Goal: Use online tool/utility: Utilize a website feature to perform a specific function

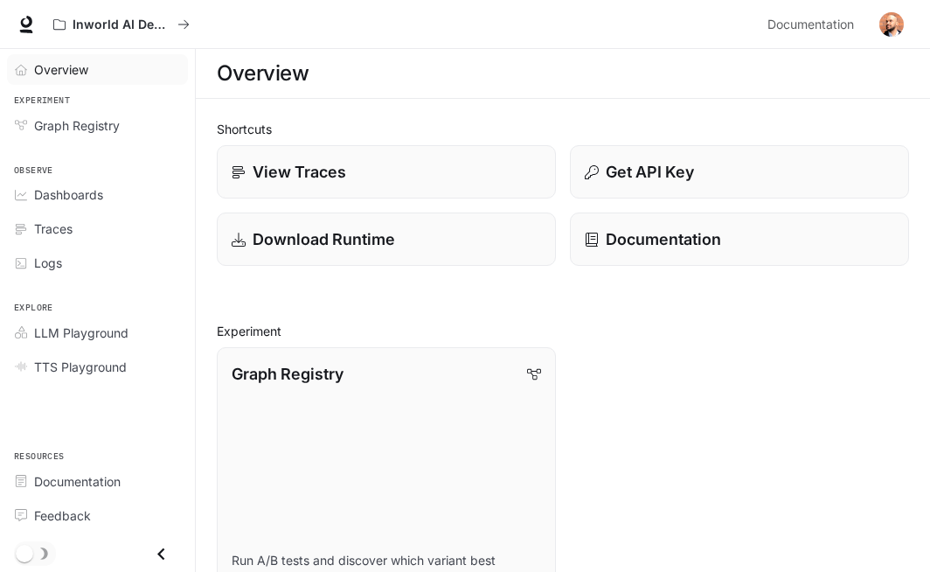
click at [78, 63] on span "Overview" at bounding box center [61, 69] width 54 height 18
click at [108, 338] on span "LLM Playground" at bounding box center [81, 332] width 94 height 18
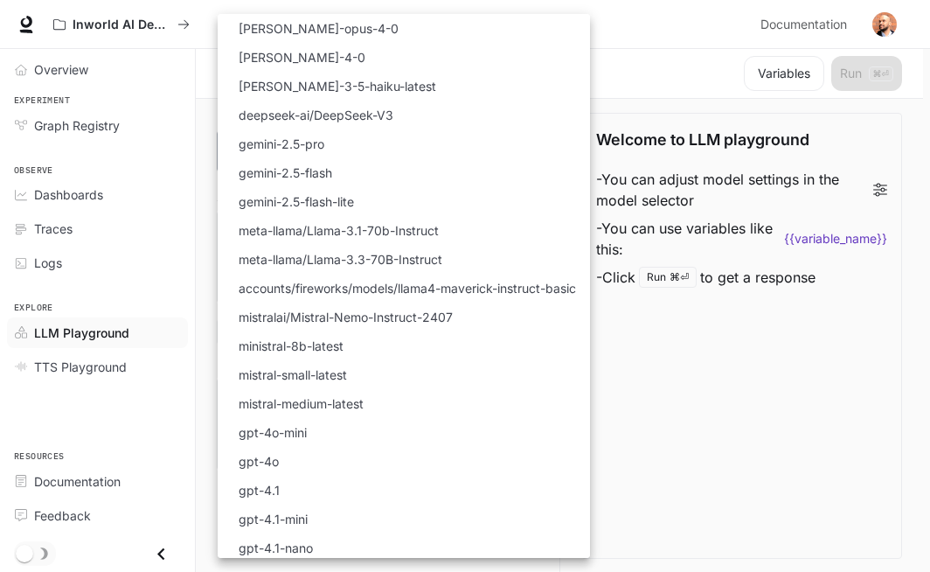
click at [320, 135] on body "Skip to main content Inworld AI Demos Documentation Documentation Portal Overvi…" at bounding box center [465, 286] width 930 height 572
click at [669, 436] on div at bounding box center [468, 286] width 937 height 572
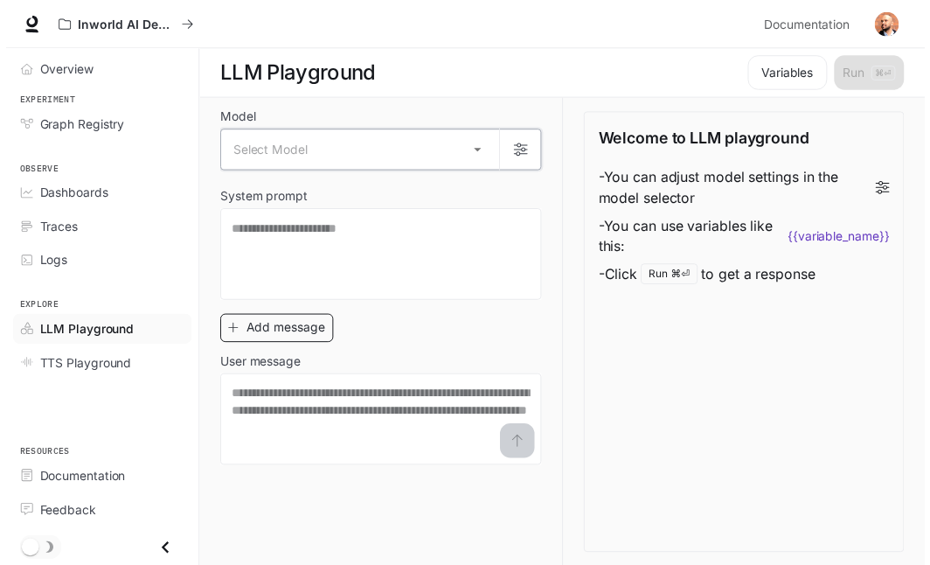
scroll to position [1, 0]
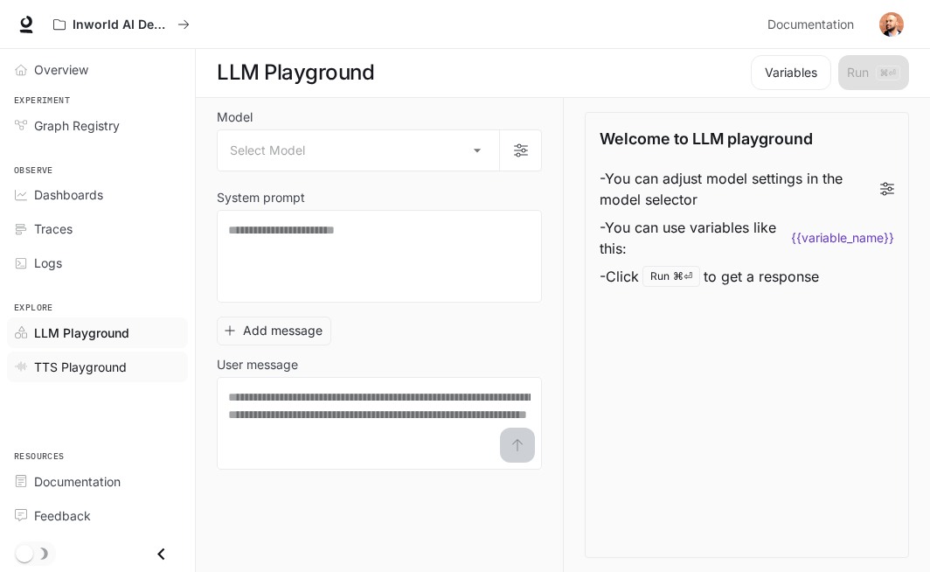
click at [128, 370] on div "TTS Playground" at bounding box center [107, 366] width 146 height 18
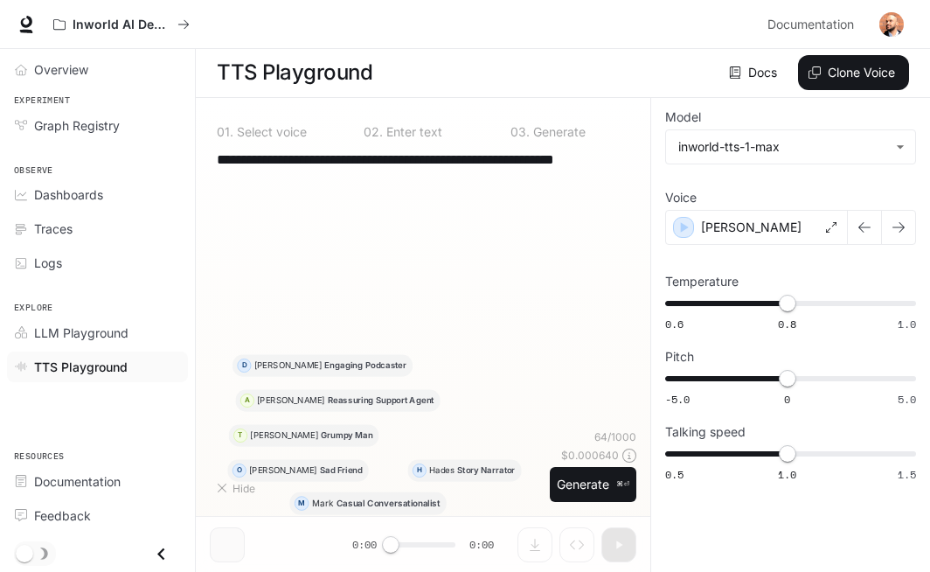
click at [352, 181] on textarea "**********" at bounding box center [423, 169] width 413 height 40
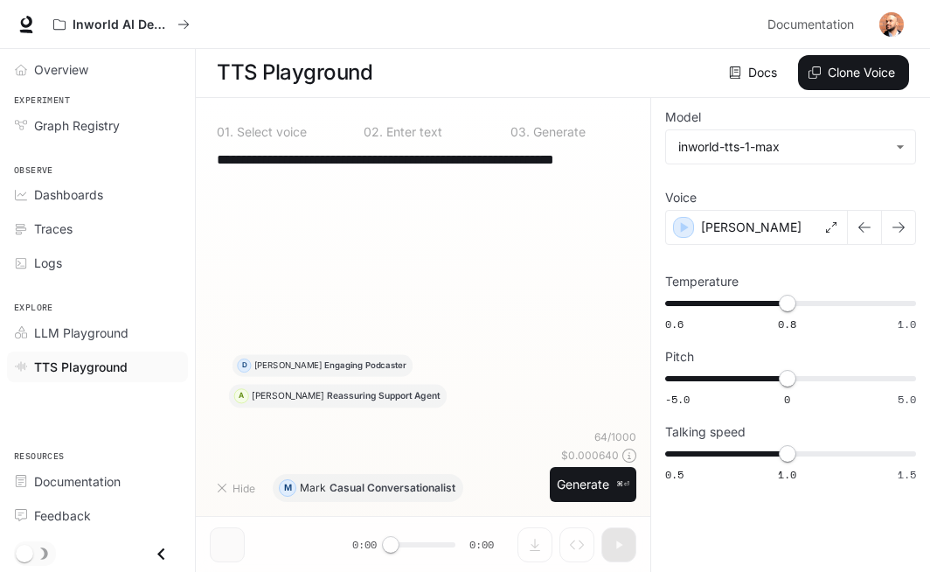
click at [352, 181] on textarea "**********" at bounding box center [423, 169] width 413 height 40
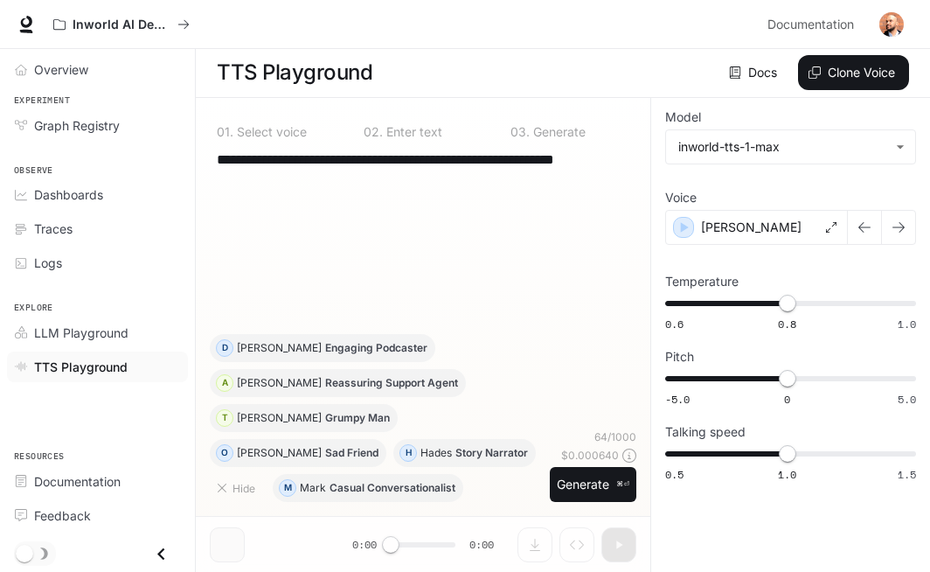
click at [352, 181] on textarea "**********" at bounding box center [423, 169] width 413 height 40
click at [276, 194] on div "**********" at bounding box center [423, 241] width 427 height 185
click at [278, 171] on textarea "**********" at bounding box center [423, 169] width 413 height 40
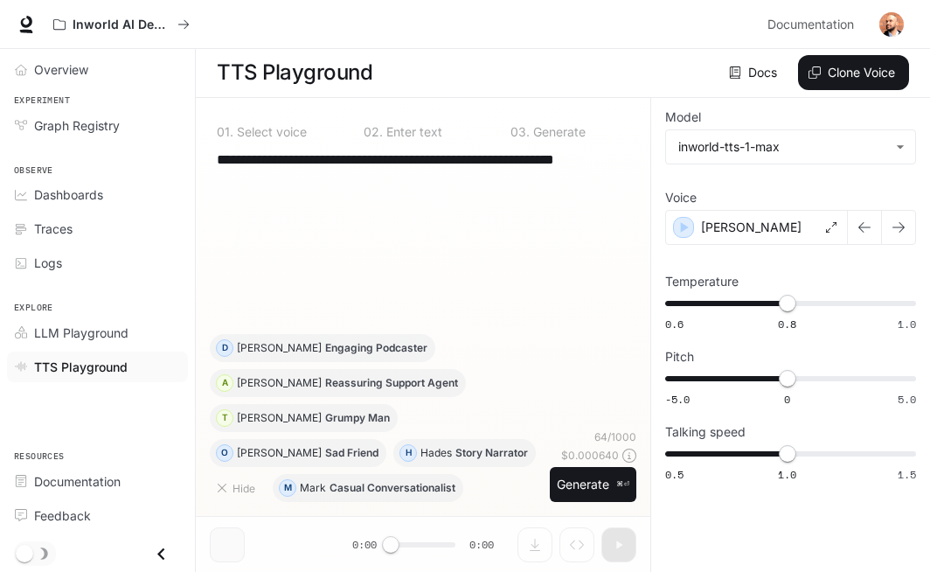
click at [278, 171] on textarea "**********" at bounding box center [423, 169] width 413 height 40
paste textarea
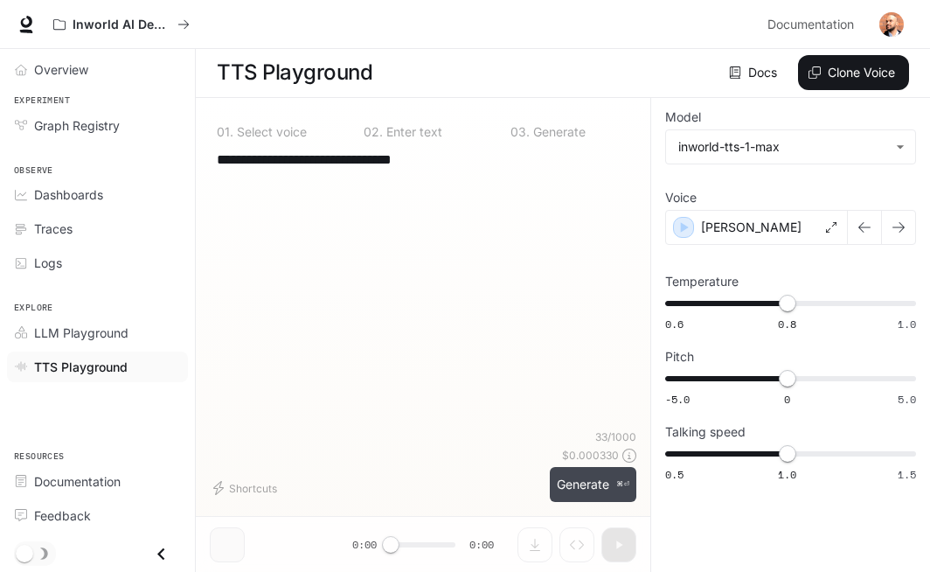
type textarea "**********"
click at [579, 493] on button "Generate ⌘⏎" at bounding box center [593, 485] width 87 height 36
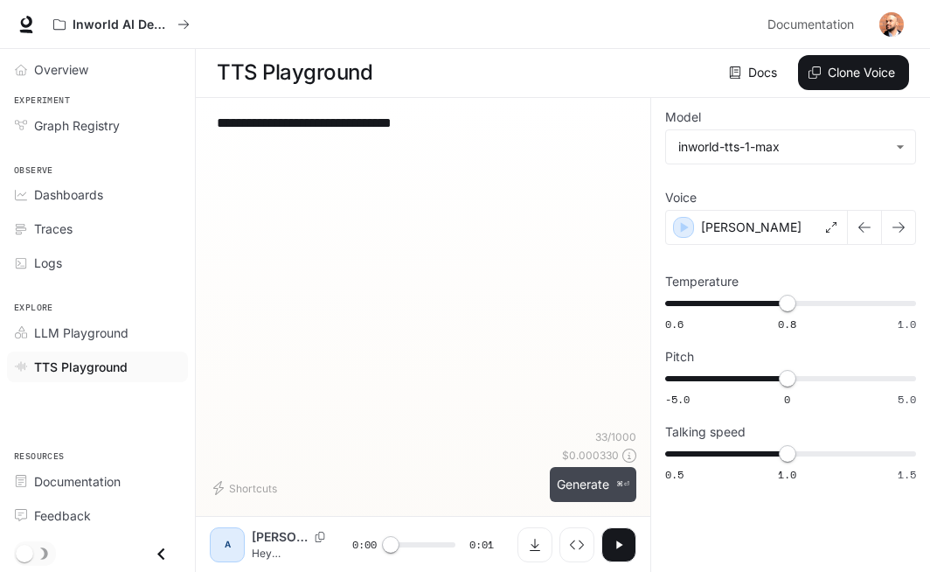
click at [579, 492] on button "Generate ⌘⏎" at bounding box center [593, 485] width 87 height 36
click at [579, 494] on button "Generate ⌘⏎" at bounding box center [593, 485] width 87 height 36
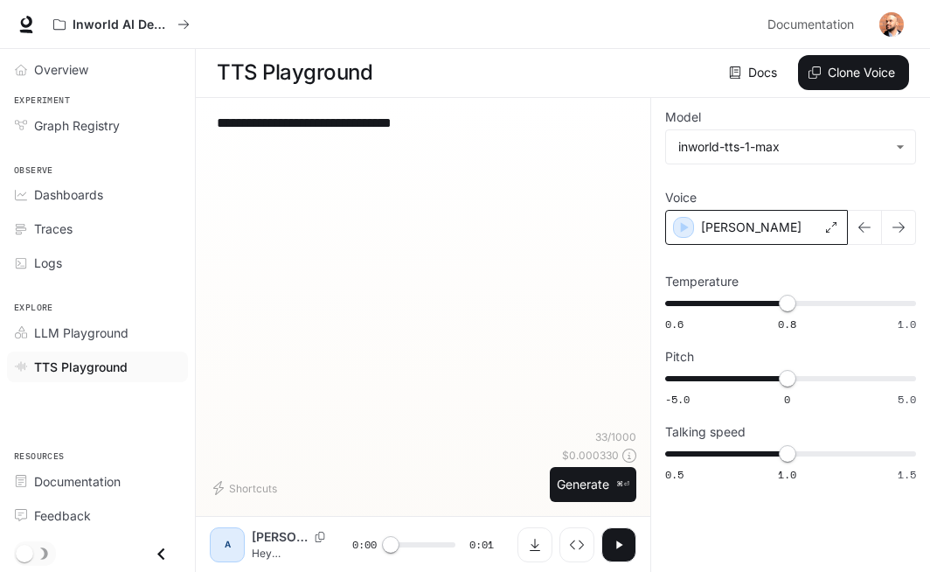
click at [725, 225] on p "[PERSON_NAME]" at bounding box center [751, 227] width 101 height 17
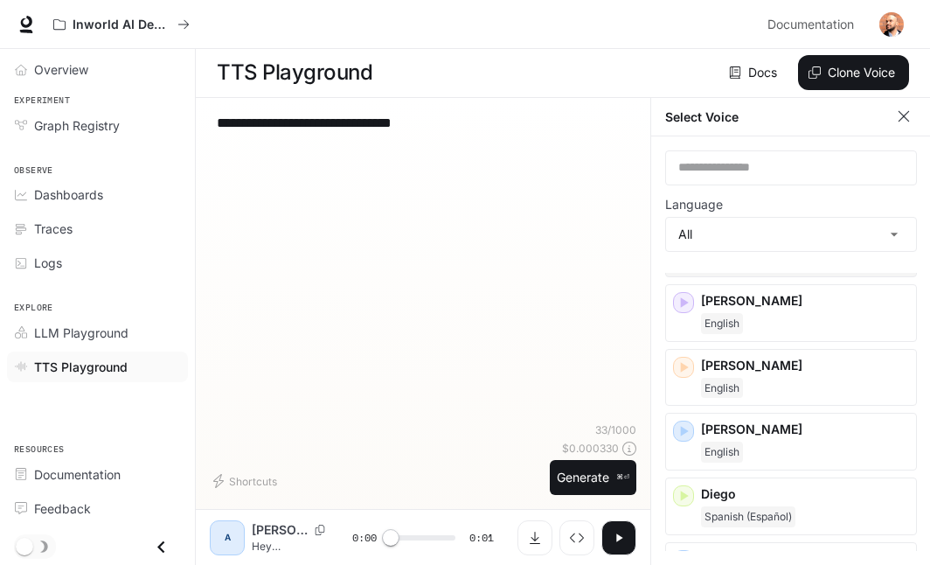
scroll to position [280, 0]
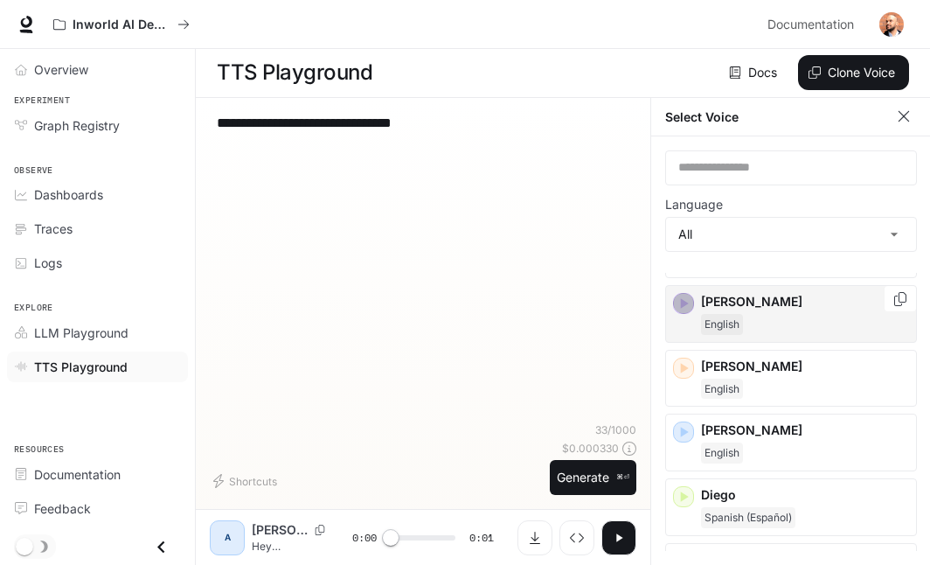
click at [688, 309] on icon "button" at bounding box center [683, 303] width 17 height 17
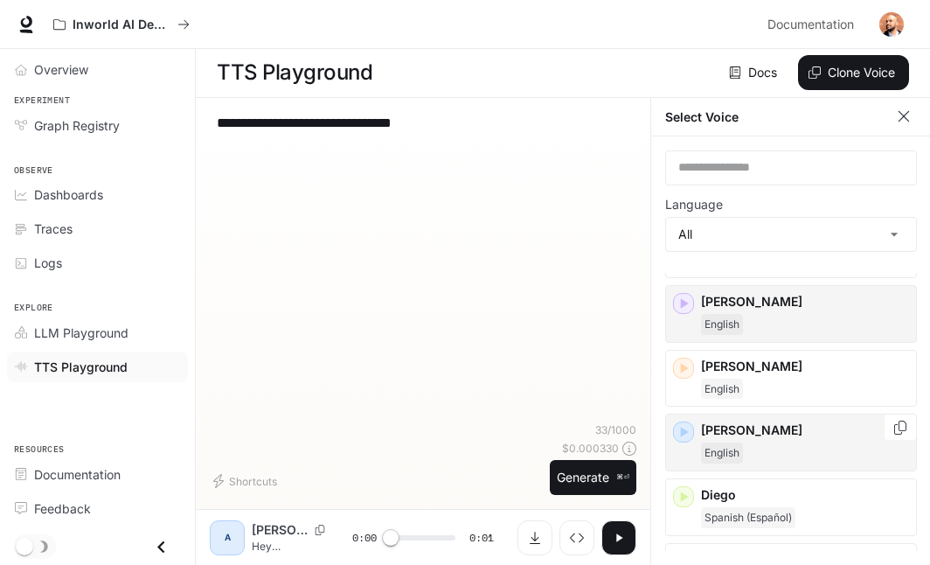
click at [685, 436] on icon "button" at bounding box center [683, 431] width 17 height 17
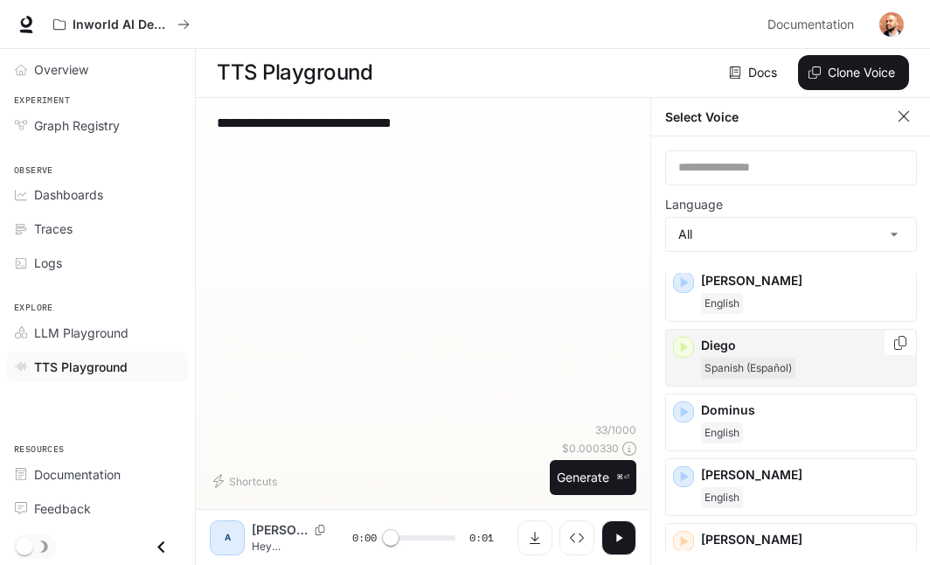
click at [688, 350] on icon "button" at bounding box center [683, 346] width 17 height 17
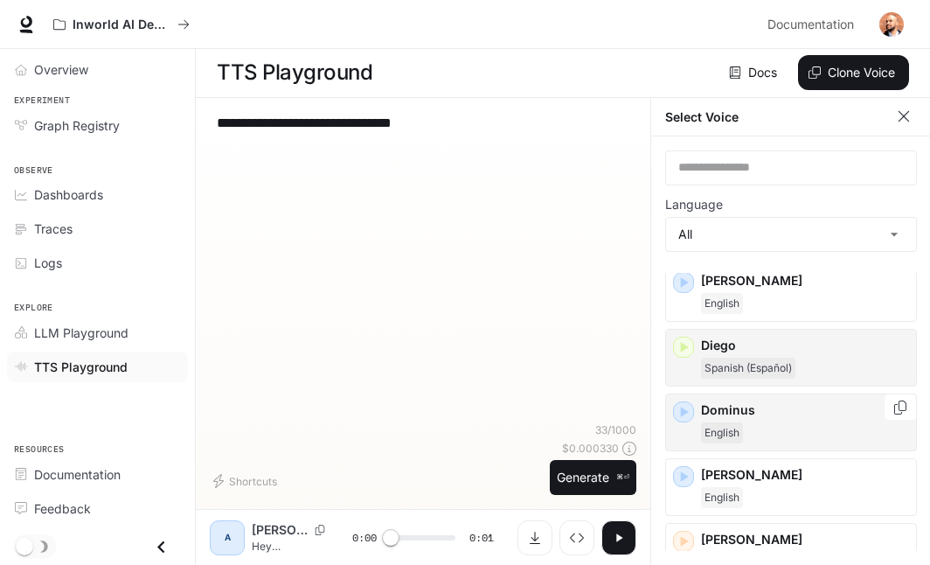
click at [678, 410] on icon "button" at bounding box center [683, 411] width 17 height 17
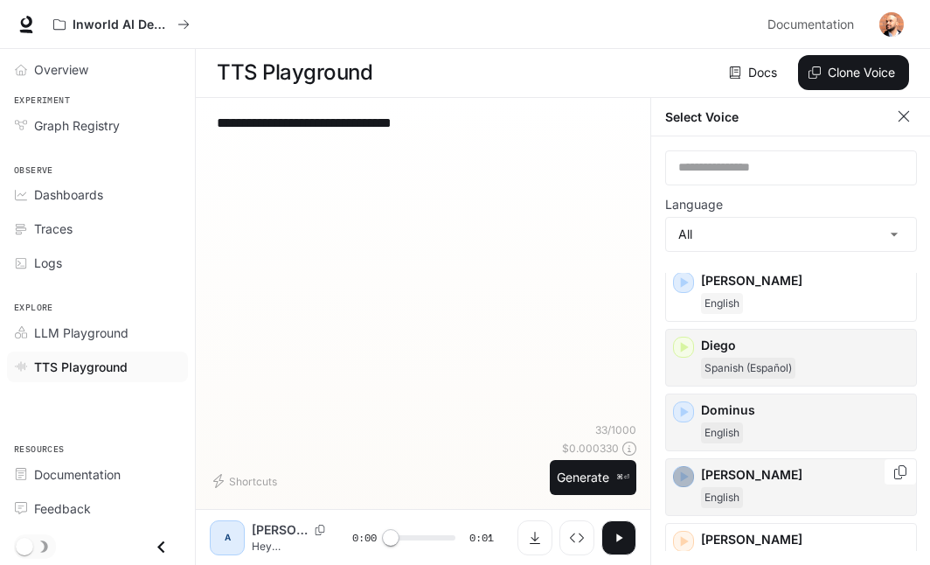
click at [683, 480] on icon "button" at bounding box center [685, 476] width 8 height 10
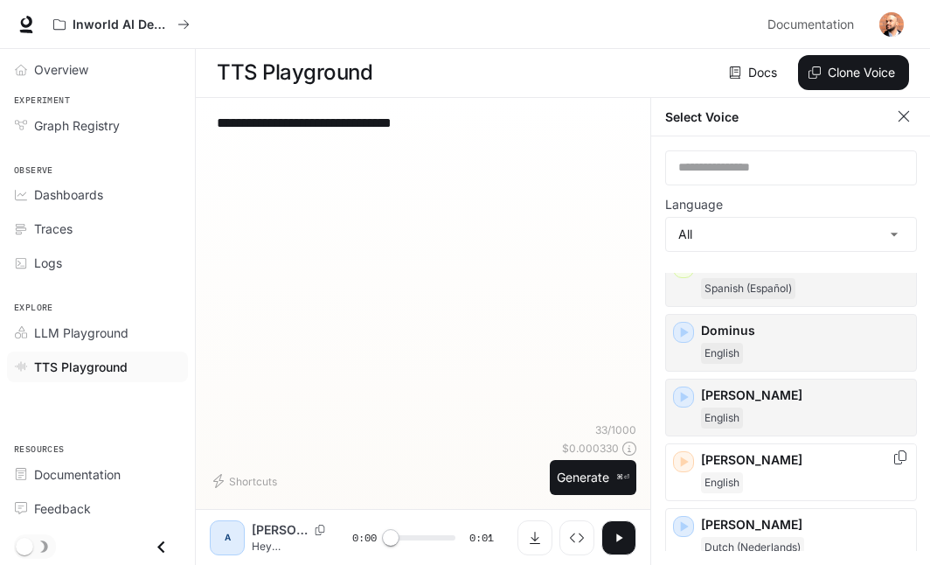
scroll to position [580, 0]
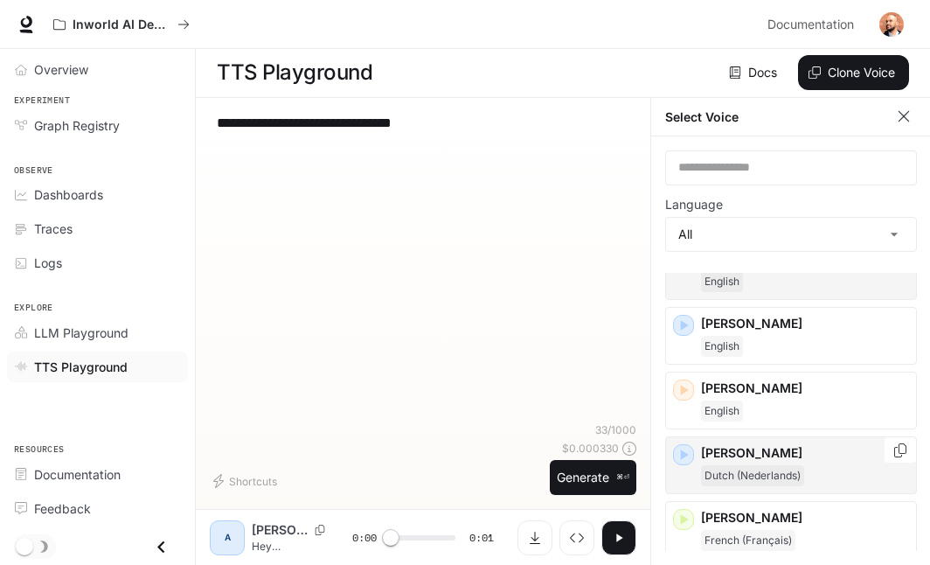
click at [685, 459] on icon "button" at bounding box center [683, 454] width 17 height 17
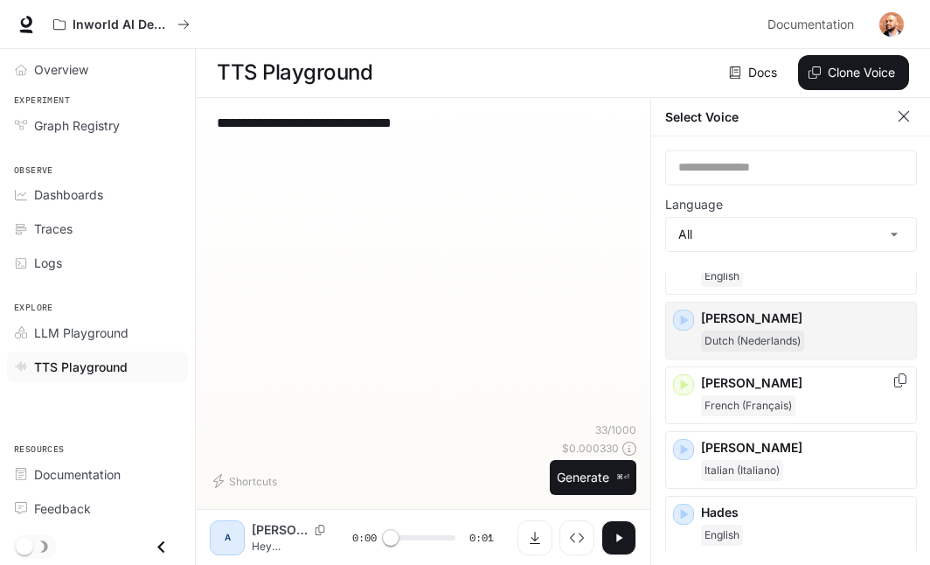
scroll to position [758, 0]
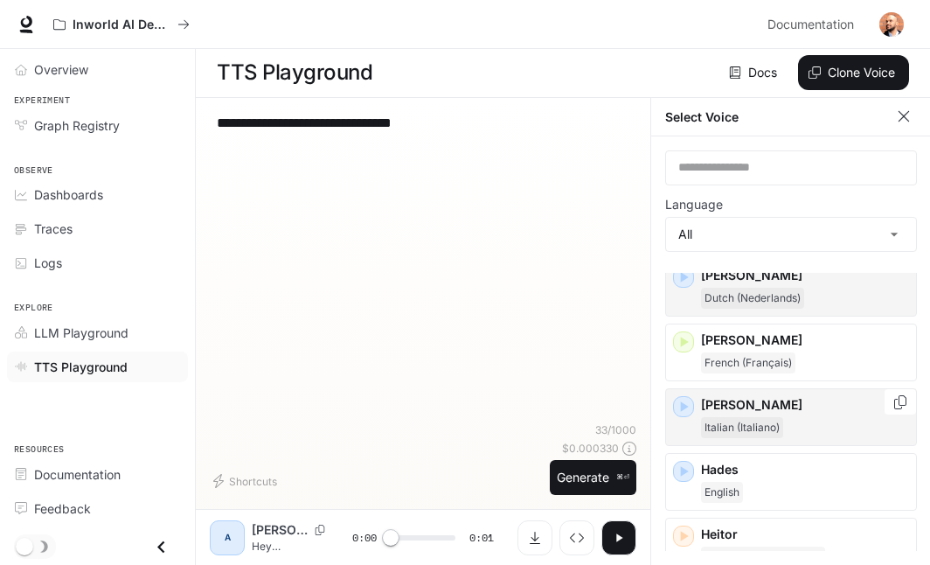
click at [685, 408] on icon "button" at bounding box center [683, 406] width 17 height 17
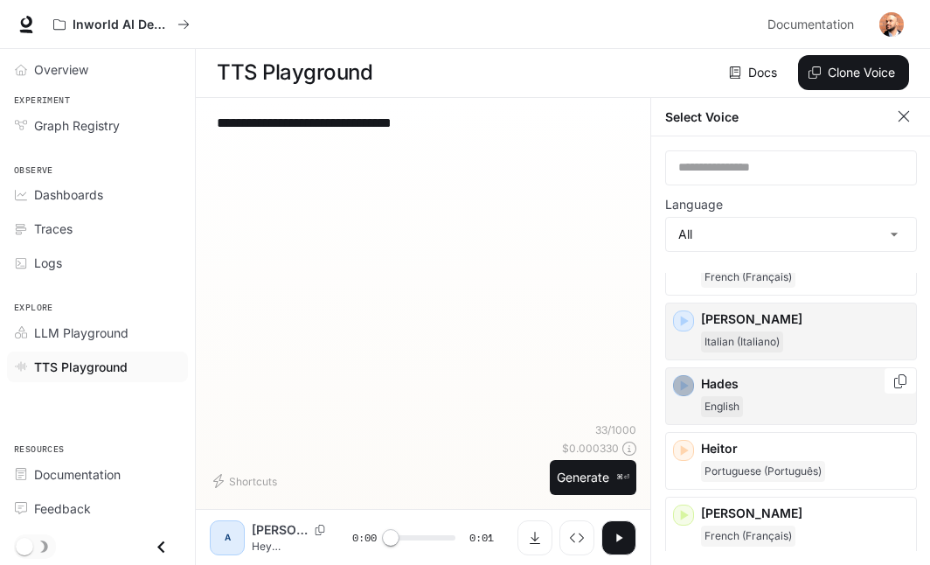
click at [685, 392] on icon "button" at bounding box center [683, 385] width 17 height 17
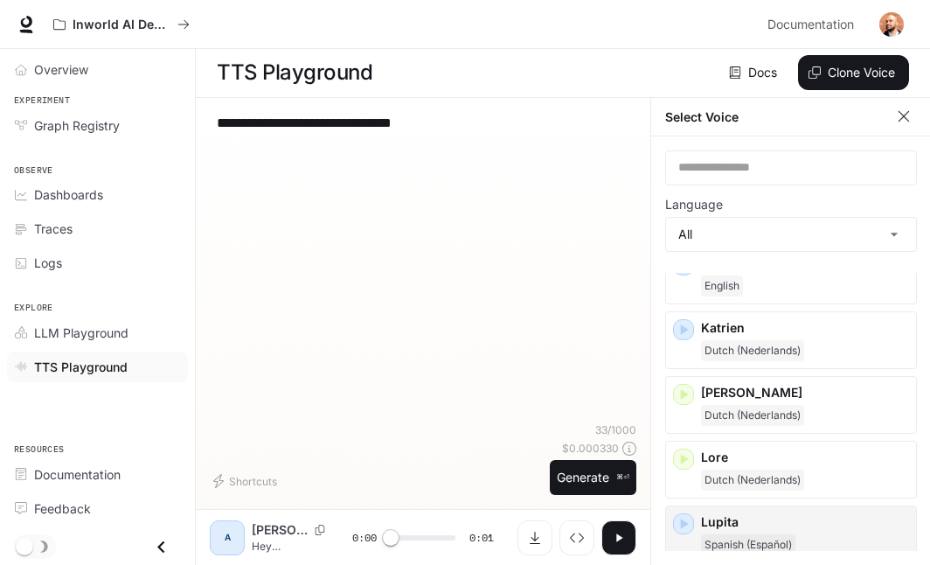
scroll to position [1412, 0]
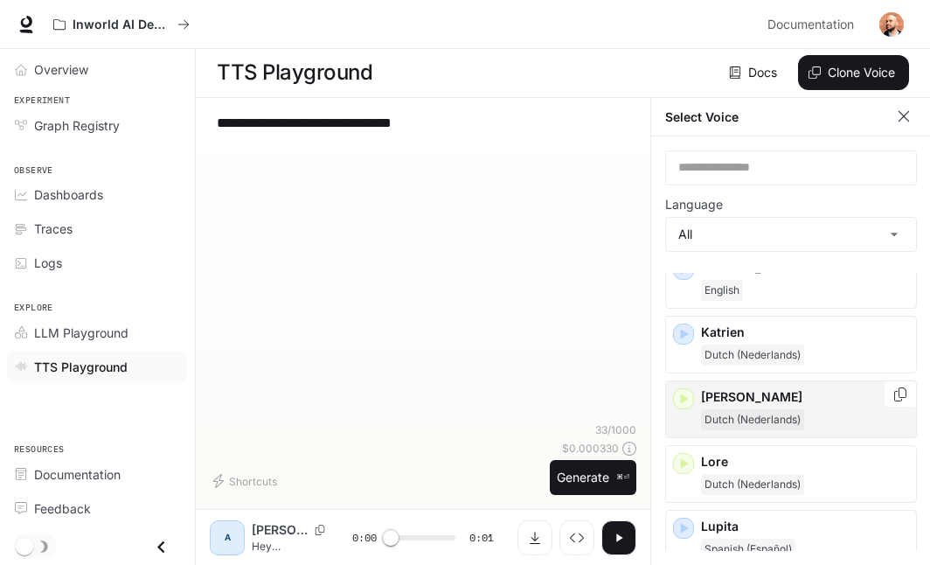
click at [688, 399] on icon "button" at bounding box center [683, 398] width 17 height 17
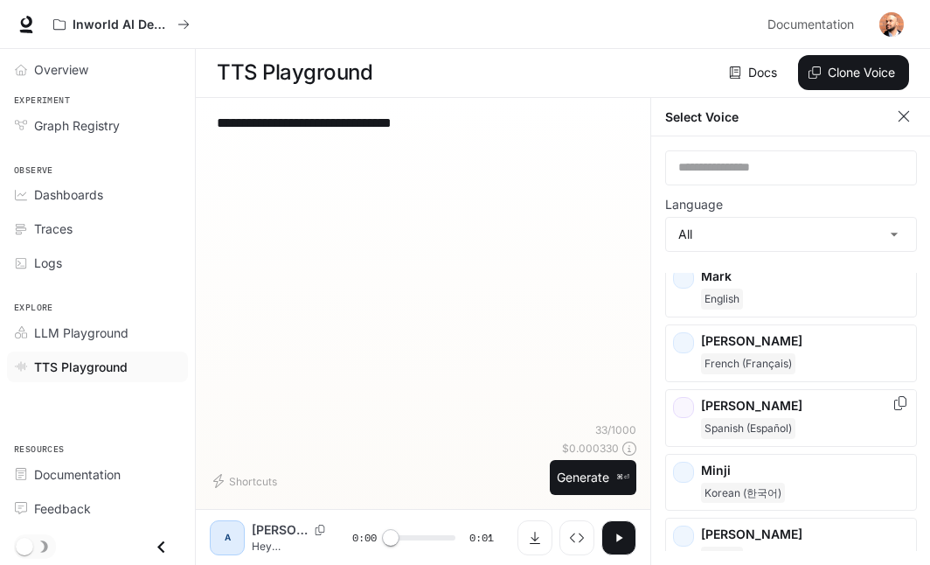
scroll to position [1804, 0]
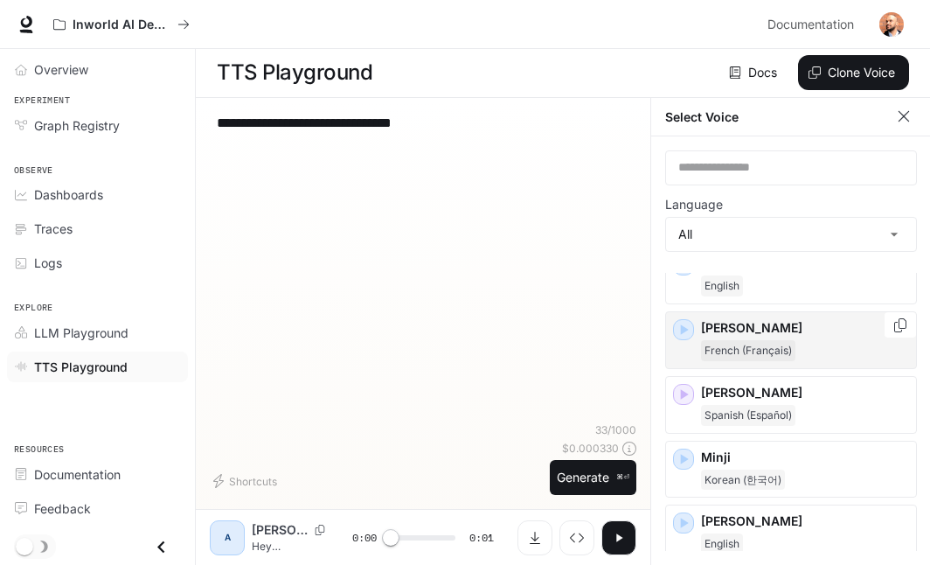
click at [686, 336] on icon "button" at bounding box center [683, 329] width 17 height 17
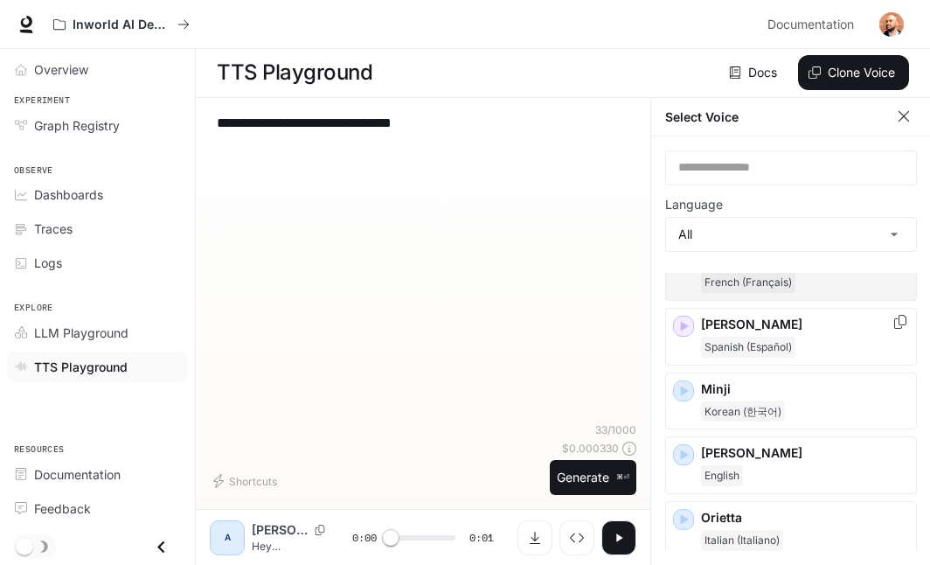
scroll to position [1835, 0]
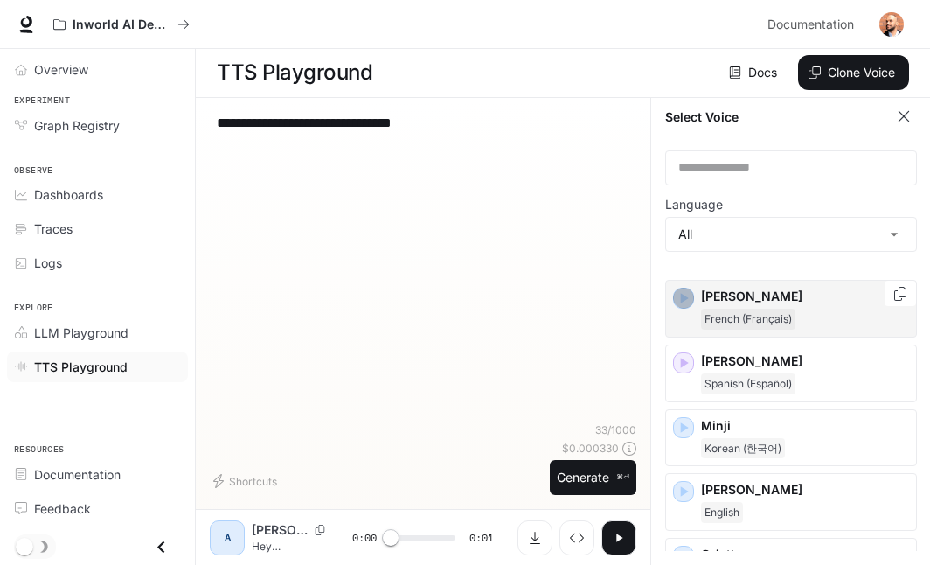
click at [685, 301] on icon "button" at bounding box center [683, 297] width 17 height 17
click at [226, 552] on div "A" at bounding box center [227, 538] width 28 height 28
click at [226, 547] on div "A" at bounding box center [227, 538] width 28 height 28
click at [268, 553] on p "Hey [PERSON_NAME], I have a date tonight" at bounding box center [294, 545] width 84 height 15
click at [265, 538] on p "[PERSON_NAME]" at bounding box center [280, 529] width 56 height 17
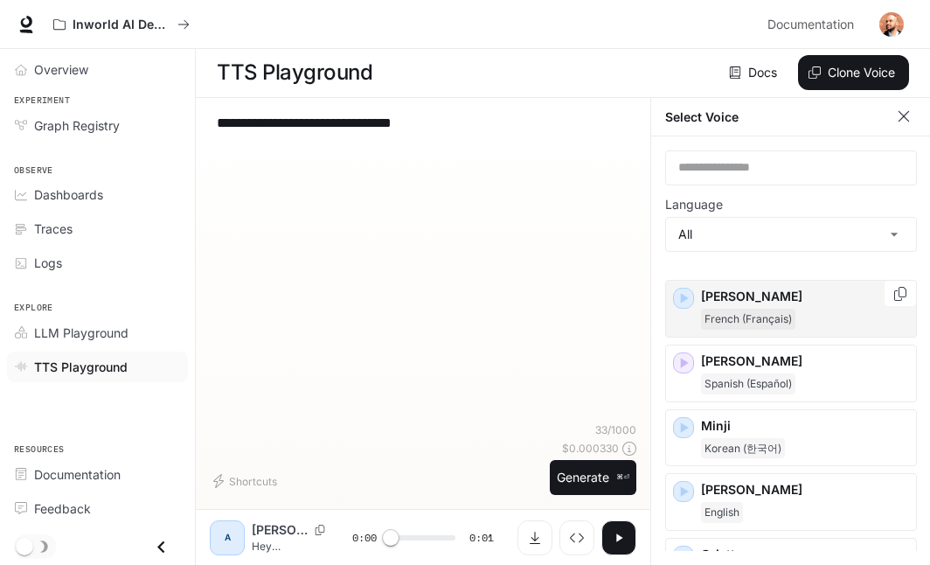
click at [773, 306] on div "[PERSON_NAME] (Français)" at bounding box center [805, 309] width 208 height 42
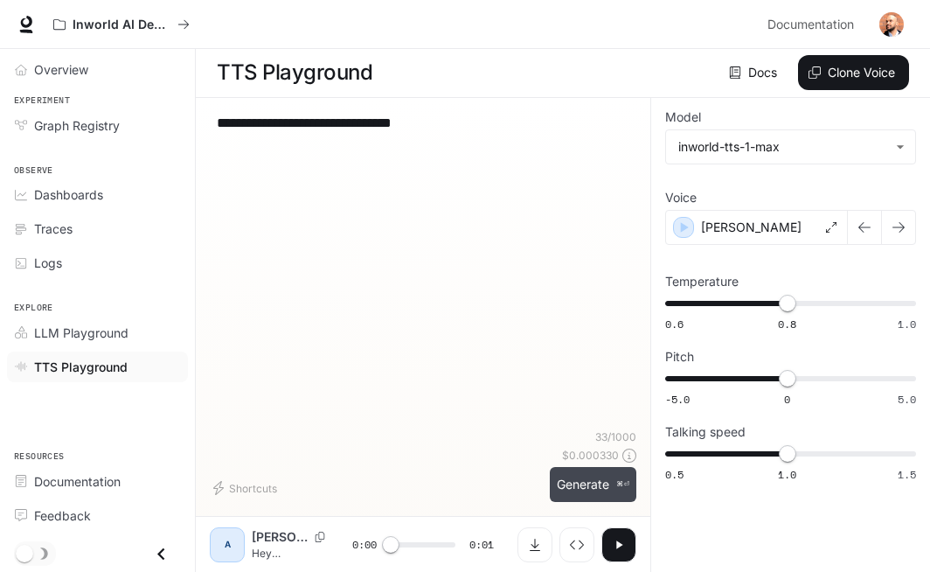
click at [593, 483] on button "Generate ⌘⏎" at bounding box center [593, 485] width 87 height 36
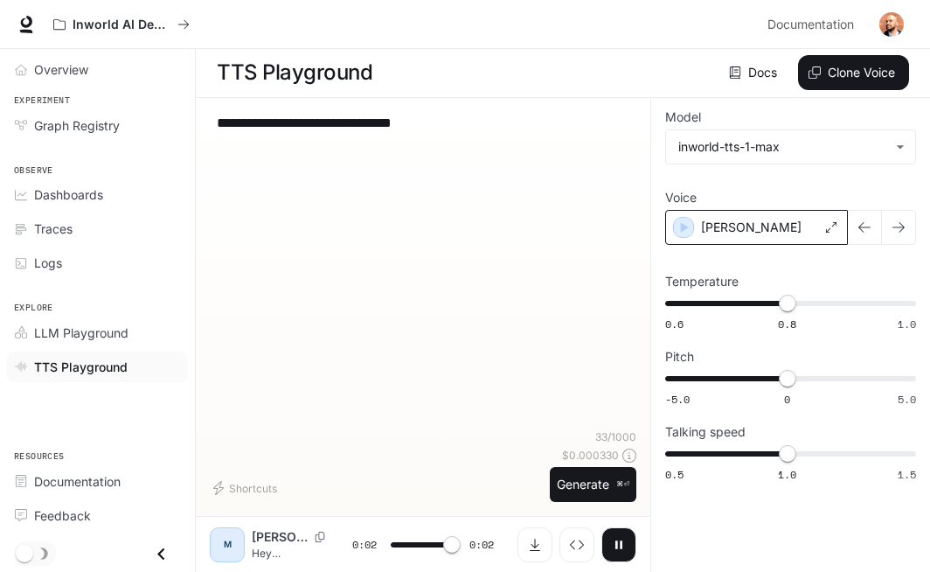
click at [792, 234] on div "[PERSON_NAME]" at bounding box center [756, 227] width 183 height 35
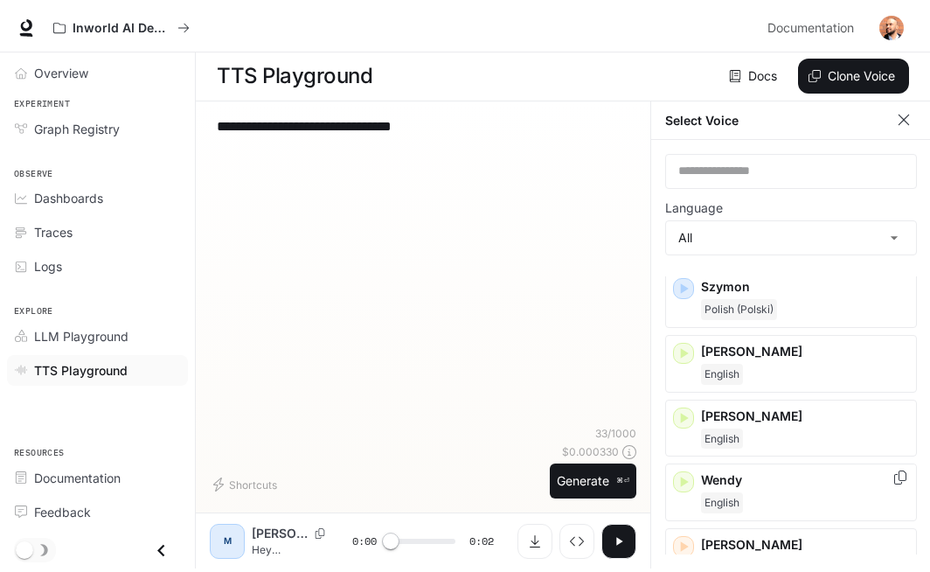
scroll to position [2683, 0]
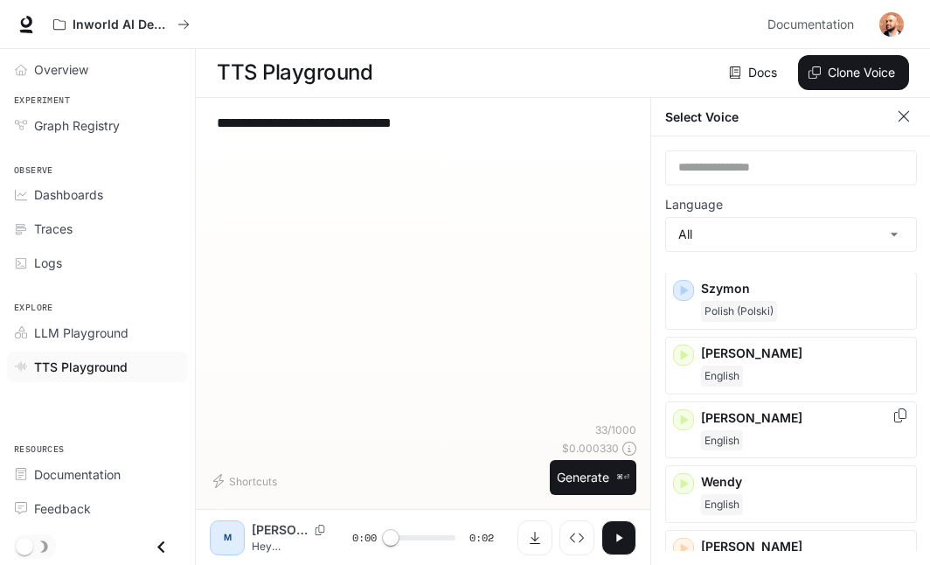
click at [767, 441] on div "English" at bounding box center [805, 440] width 208 height 21
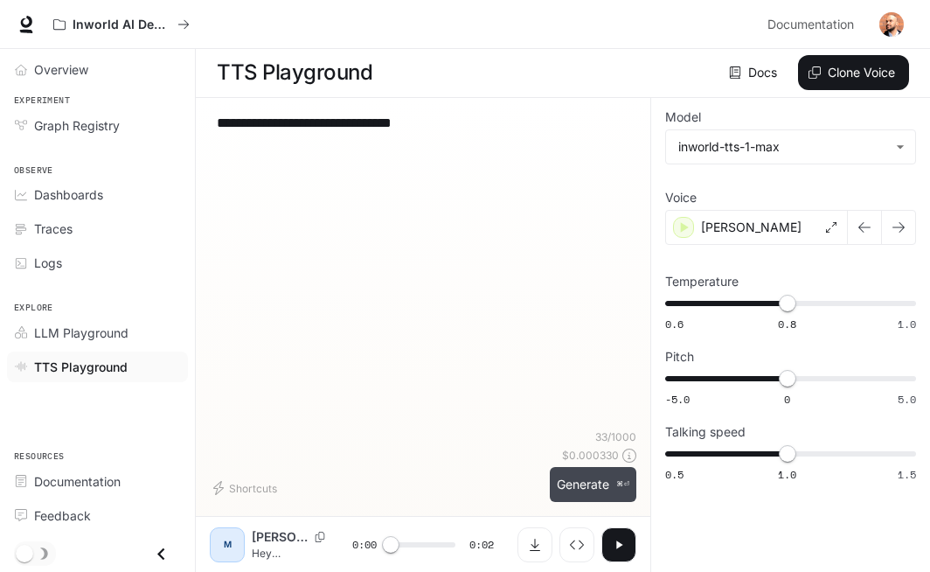
click at [580, 491] on button "Generate ⌘⏎" at bounding box center [593, 485] width 87 height 36
type input "*"
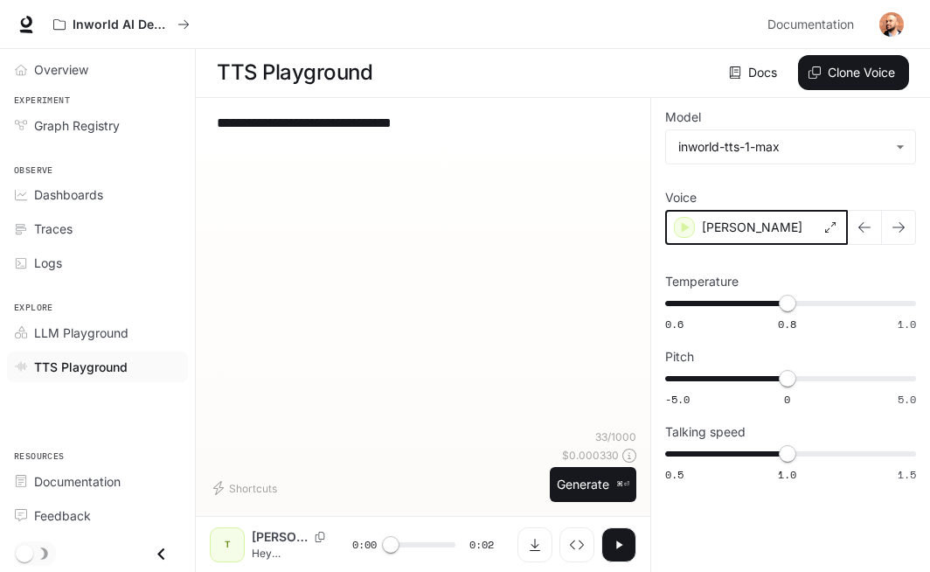
click at [685, 234] on icon "button" at bounding box center [684, 227] width 17 height 17
type input "***"
click at [822, 381] on span "-5.0 0 5.0 0" at bounding box center [787, 378] width 244 height 26
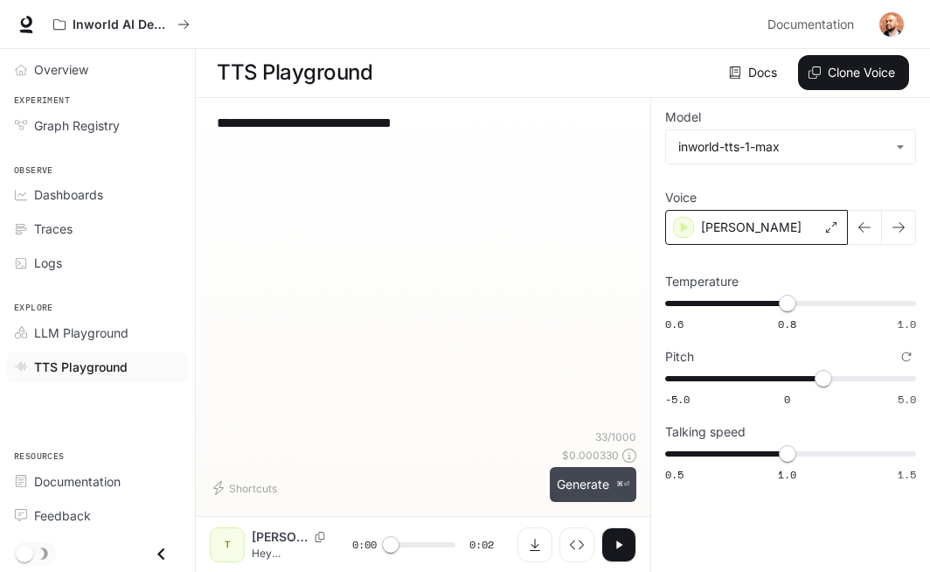
click at [595, 495] on button "Generate ⌘⏎" at bounding box center [593, 485] width 87 height 36
type input "*"
type input "****"
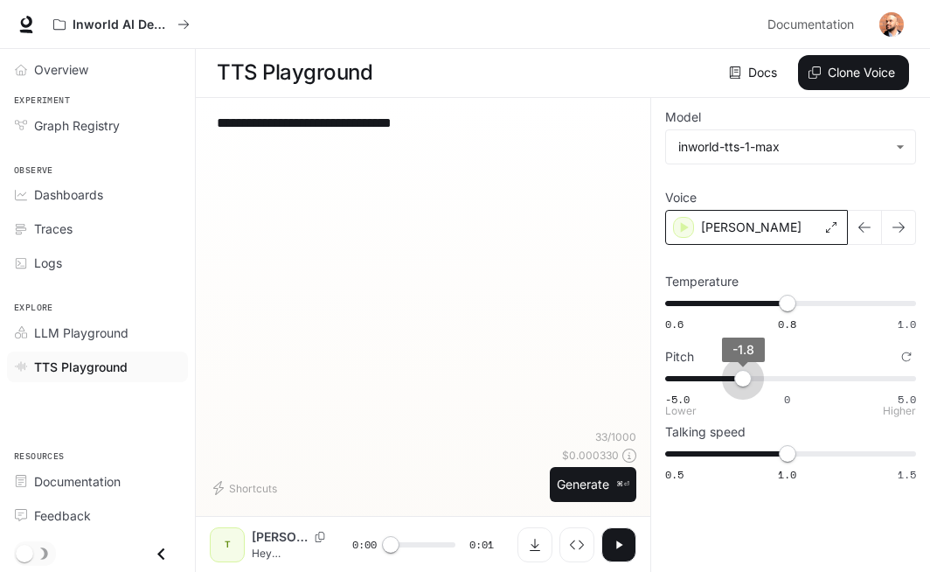
click at [742, 379] on span "-5.0 0 5.0 -1.8" at bounding box center [787, 378] width 244 height 26
click at [595, 496] on button "Generate ⌘⏎" at bounding box center [593, 485] width 87 height 36
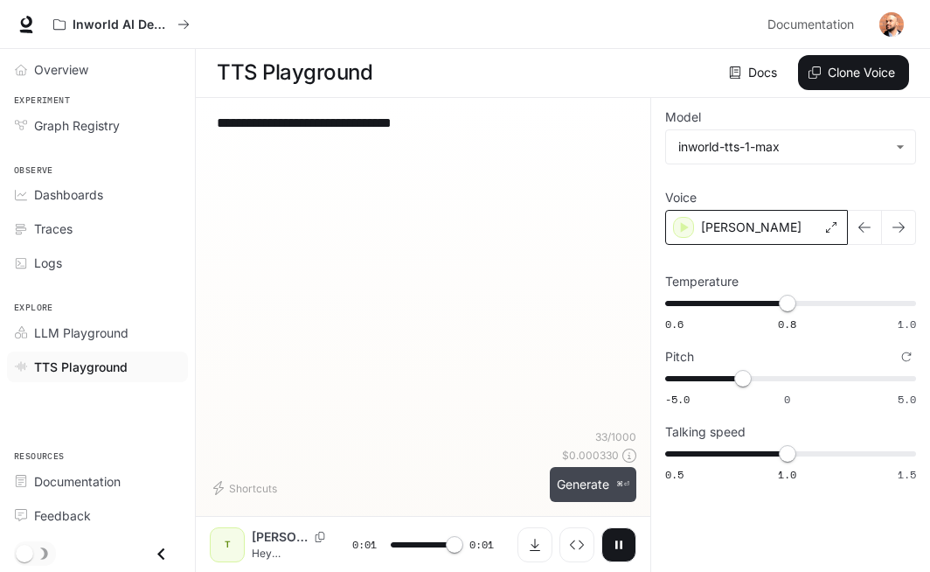
type input "*"
type input "****"
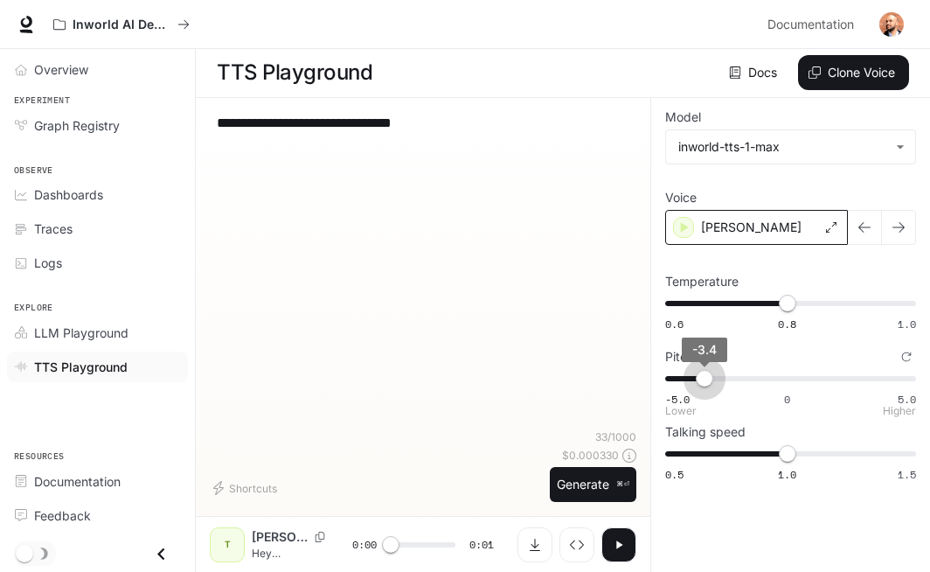
click at [704, 382] on span "-5.0 0 5.0 -3.4" at bounding box center [787, 378] width 244 height 26
click at [602, 482] on button "Generate ⌘⏎" at bounding box center [593, 485] width 87 height 36
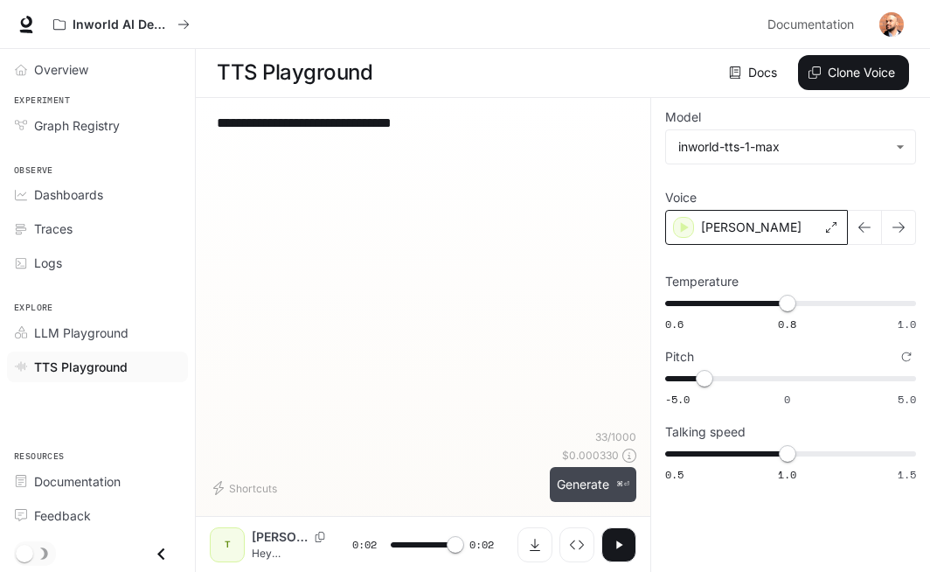
type input "*"
